Goal: Information Seeking & Learning: Learn about a topic

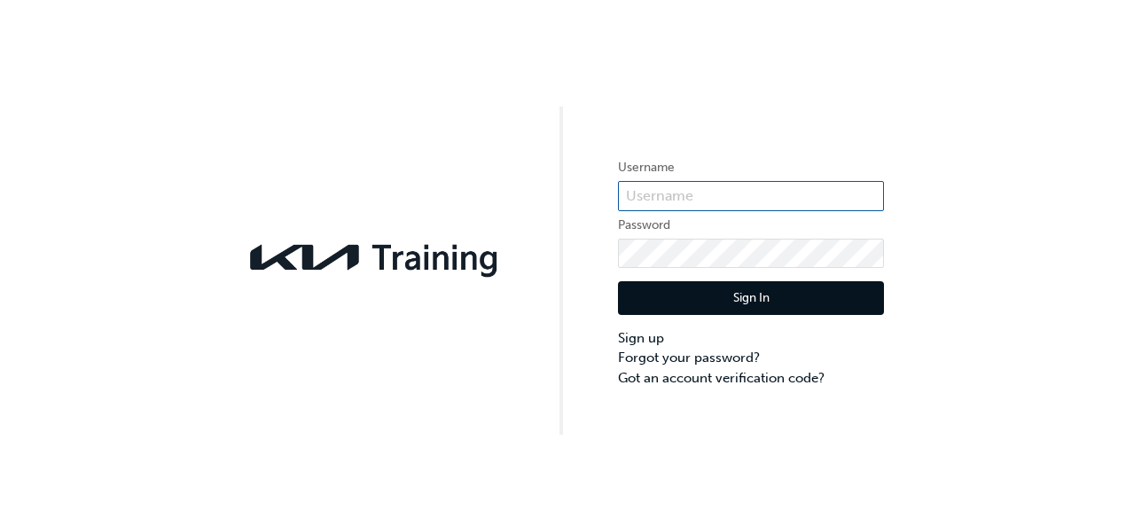
click at [667, 190] on input "text" at bounding box center [751, 196] width 266 height 30
type input "KAU84030K9"
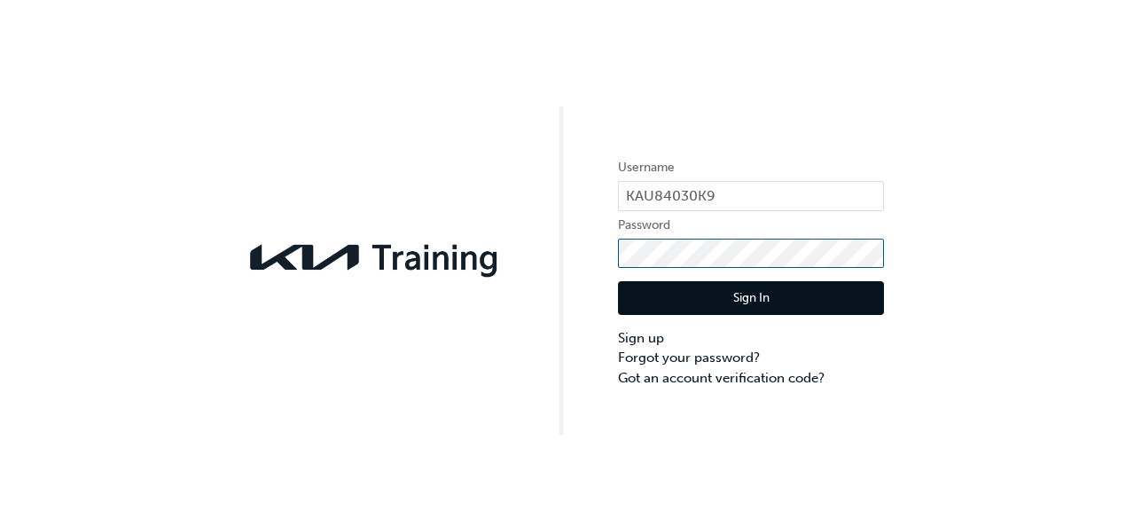
click button "Sign In" at bounding box center [751, 298] width 266 height 34
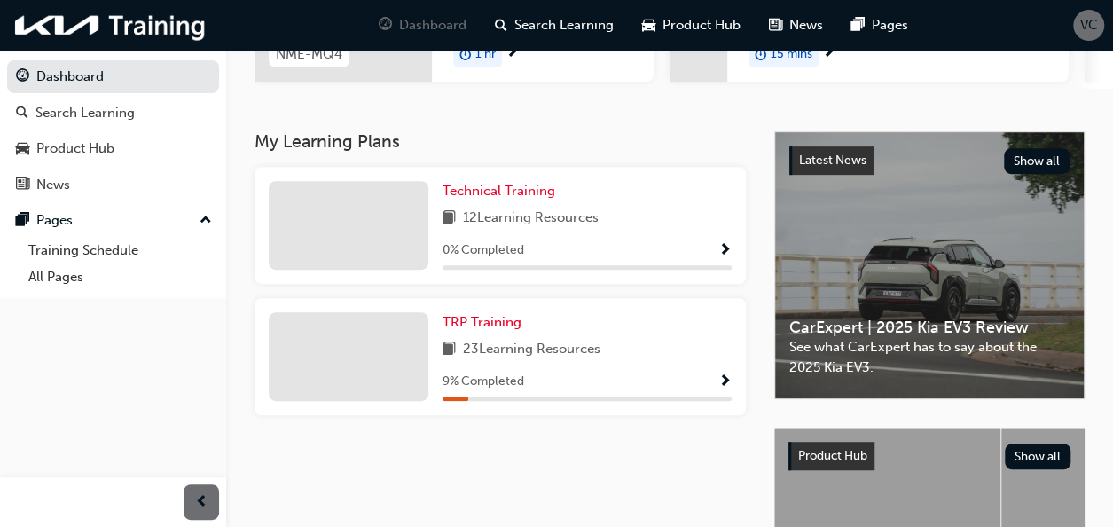
scroll to position [355, 0]
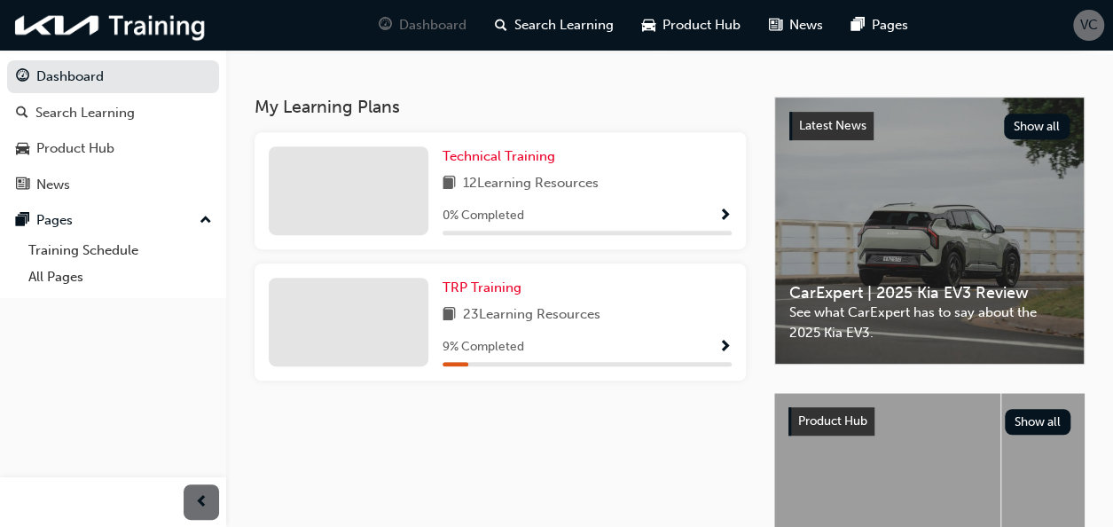
click at [725, 355] on span "Show Progress" at bounding box center [724, 348] width 13 height 16
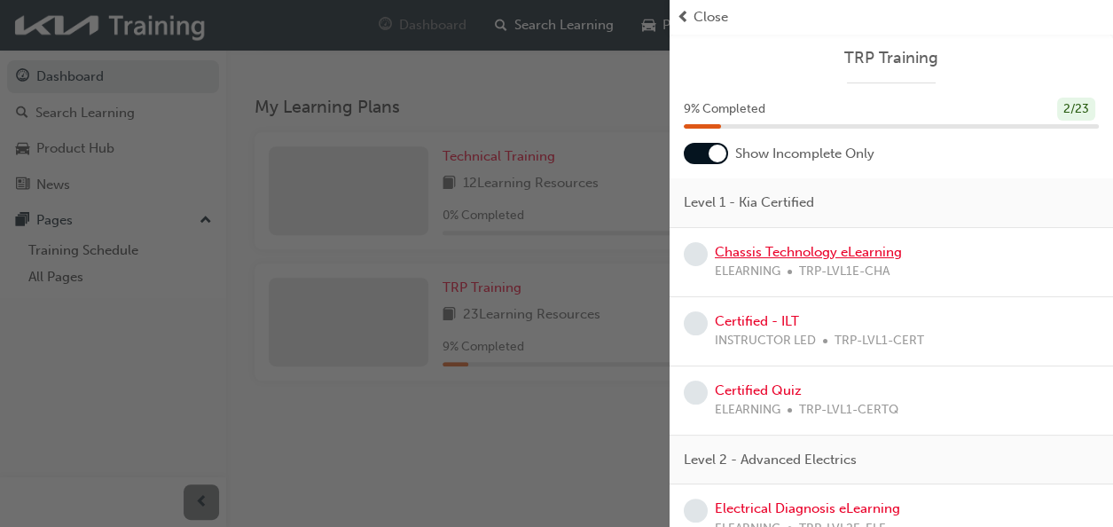
click at [837, 255] on link "Chassis Technology eLearning" at bounding box center [808, 252] width 187 height 16
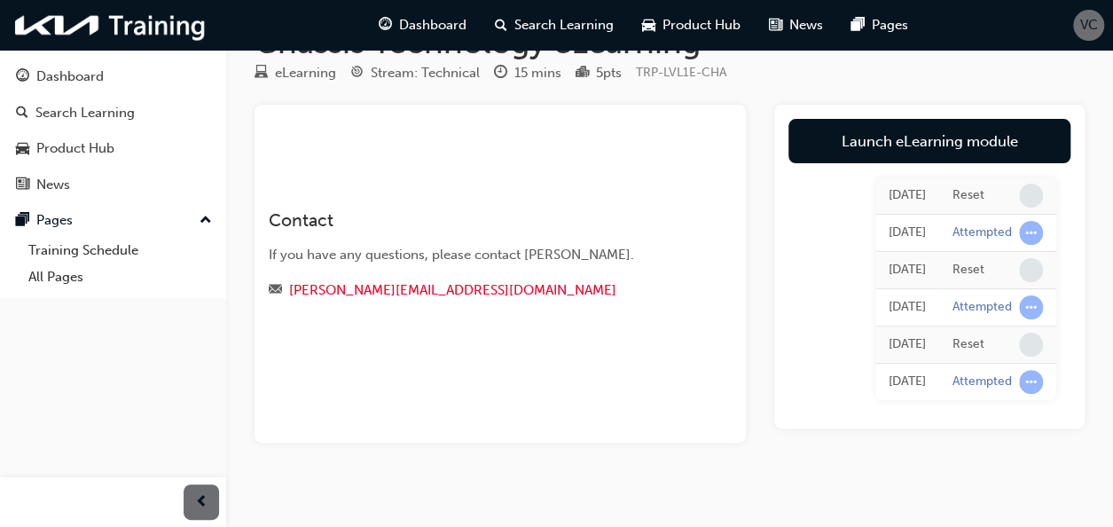
scroll to position [69, 0]
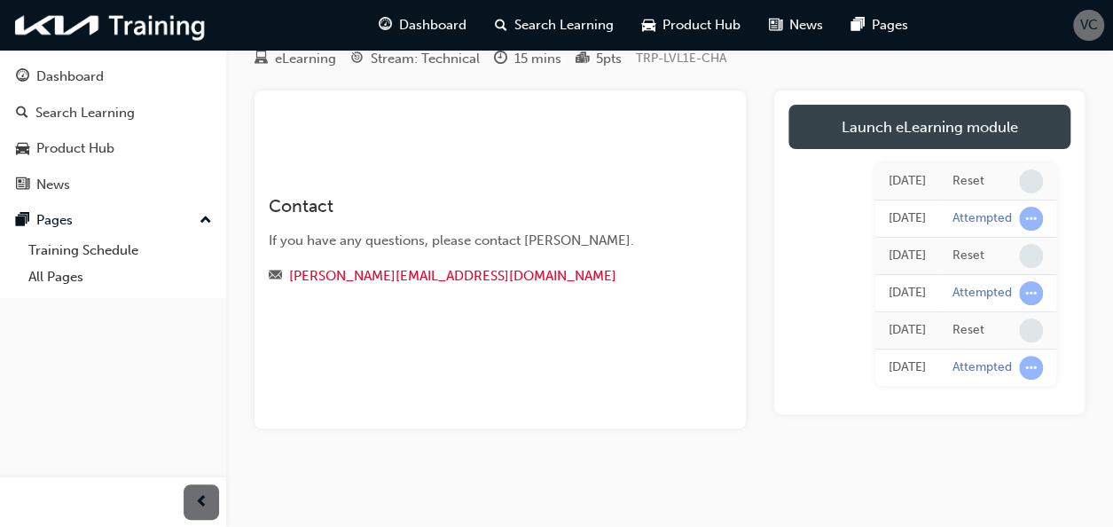
click at [913, 130] on link "Launch eLearning module" at bounding box center [929, 127] width 282 height 44
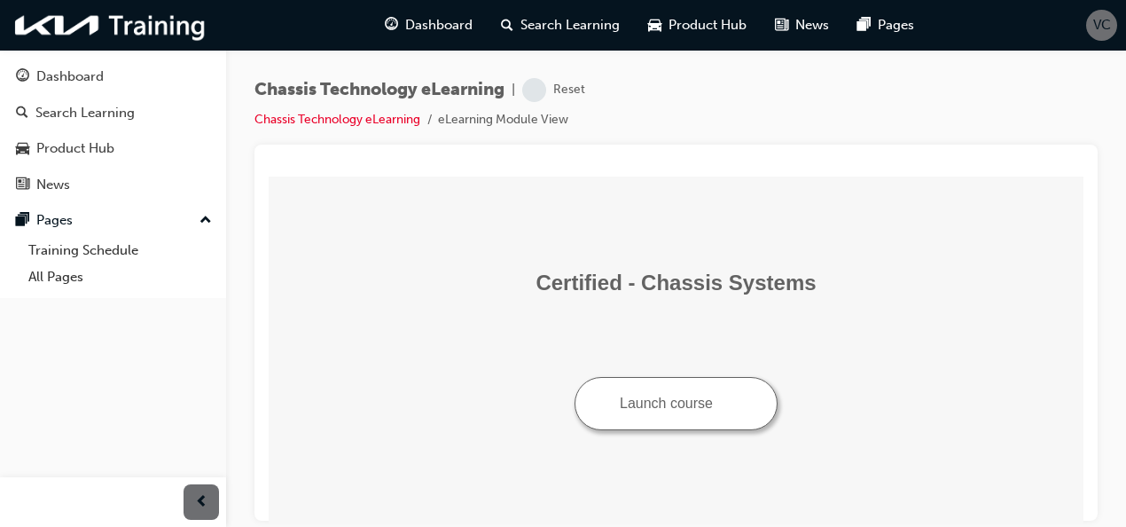
click at [696, 416] on button "Launch course" at bounding box center [676, 402] width 203 height 53
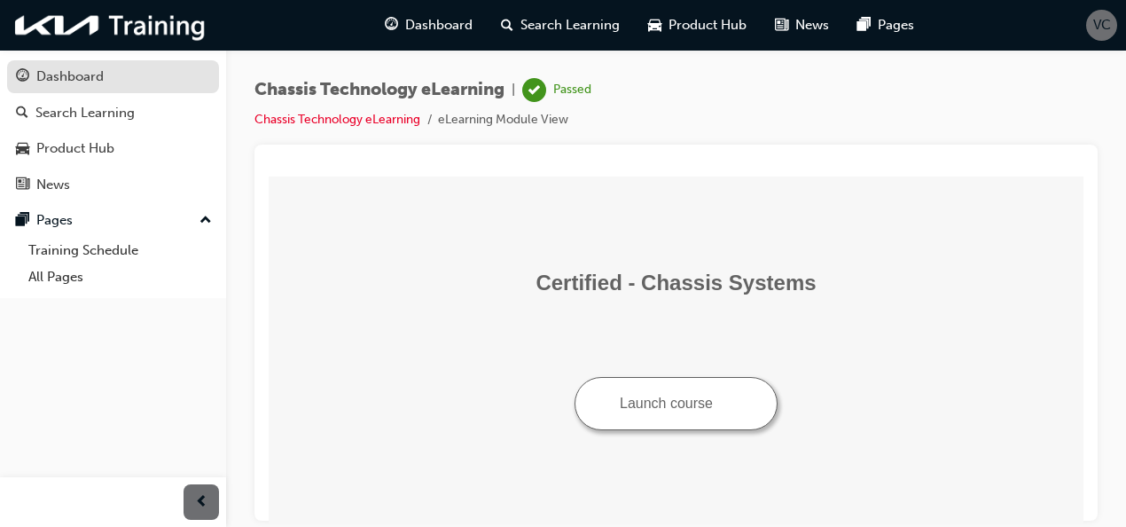
click at [144, 87] on div "Dashboard" at bounding box center [113, 77] width 194 height 22
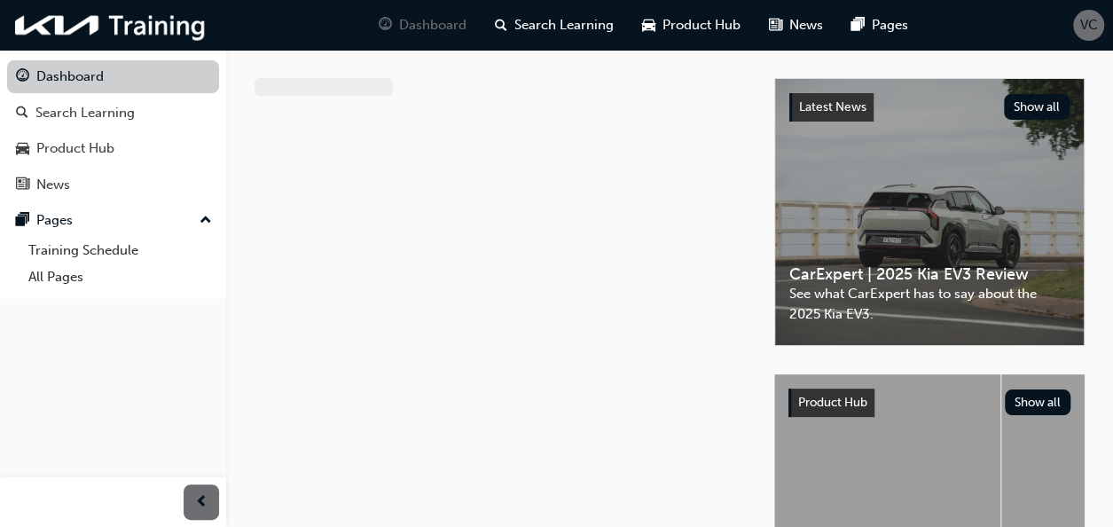
click at [126, 82] on link "Dashboard" at bounding box center [113, 76] width 212 height 33
click at [206, 215] on span "up-icon" at bounding box center [206, 220] width 12 height 23
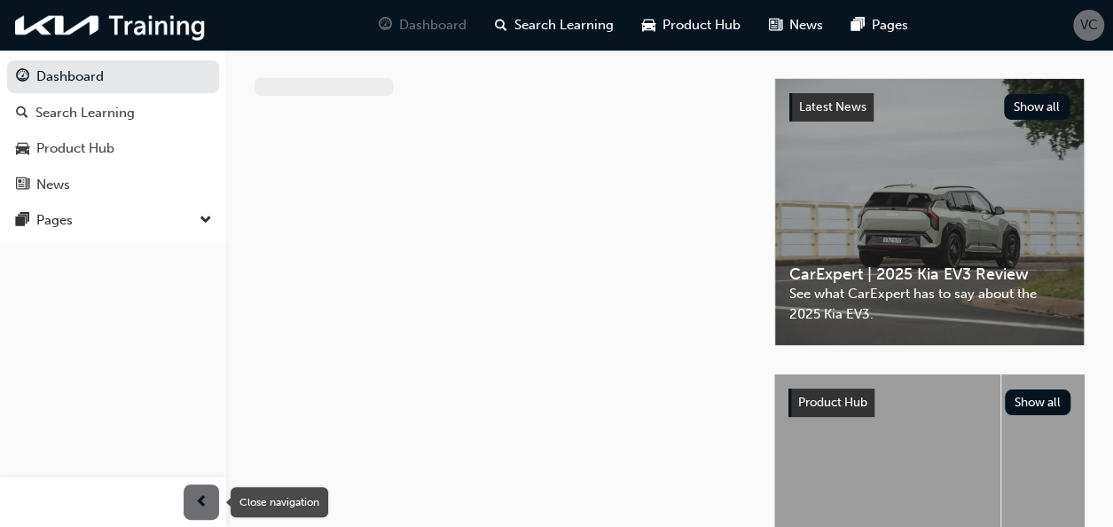
click at [201, 495] on span "prev-icon" at bounding box center [201, 502] width 13 height 22
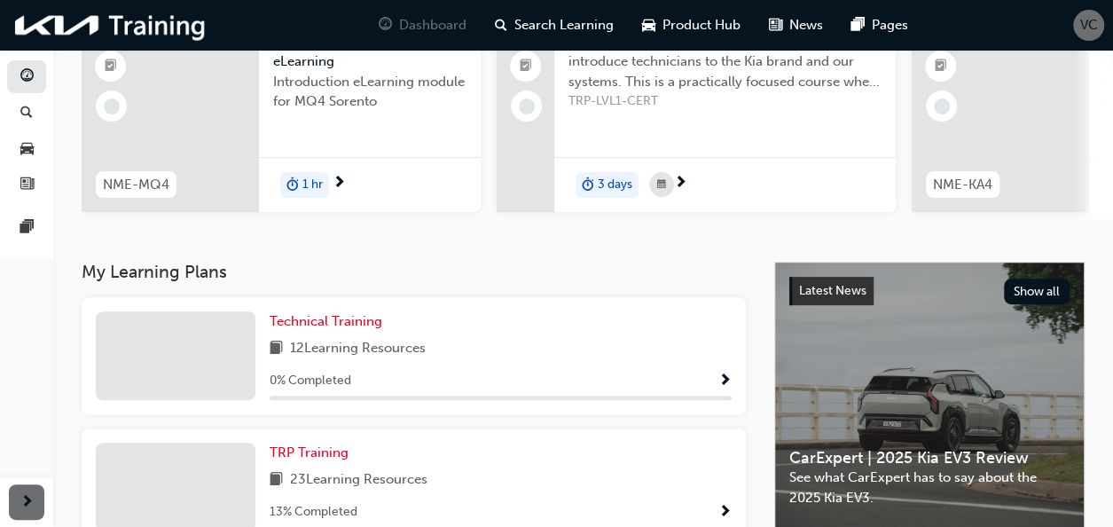
scroll to position [252, 0]
